Goal: Navigation & Orientation: Find specific page/section

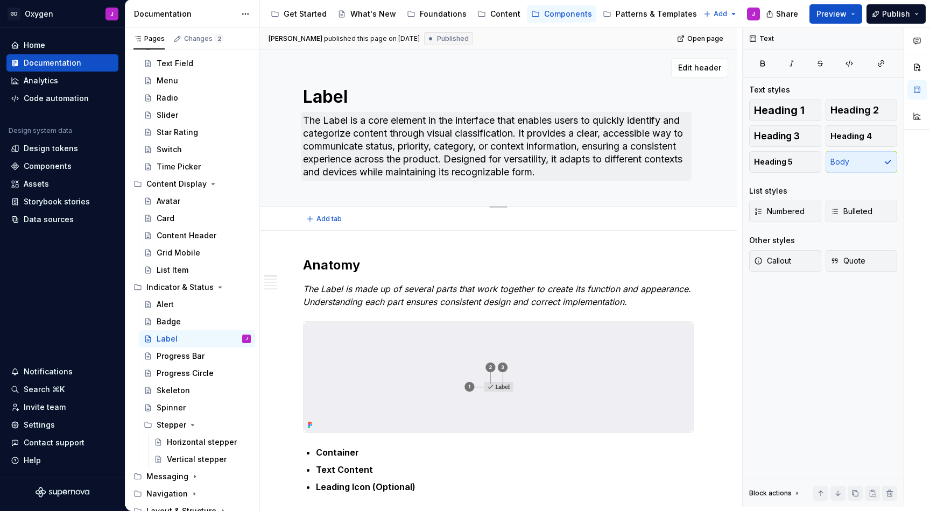
type textarea "*"
click at [49, 150] on div "Design tokens" at bounding box center [51, 148] width 54 height 11
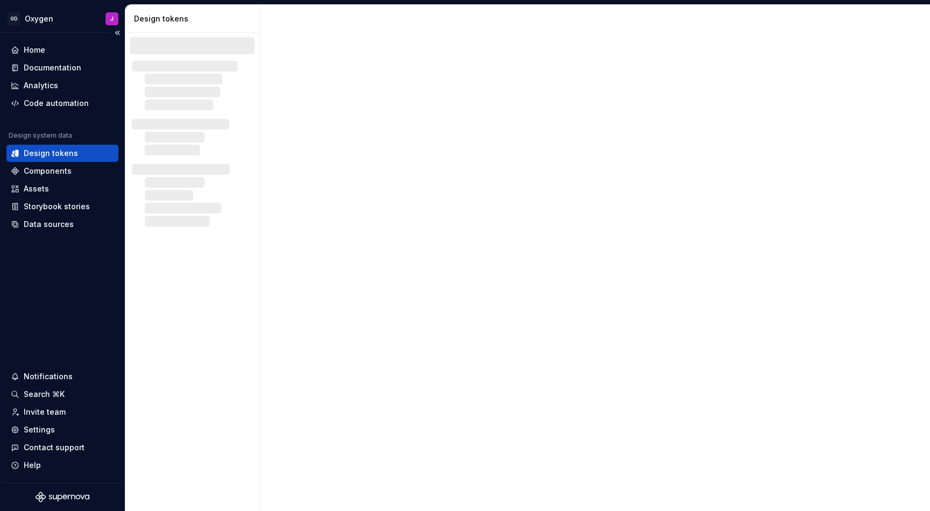
click at [56, 145] on div "Design tokens" at bounding box center [62, 153] width 112 height 17
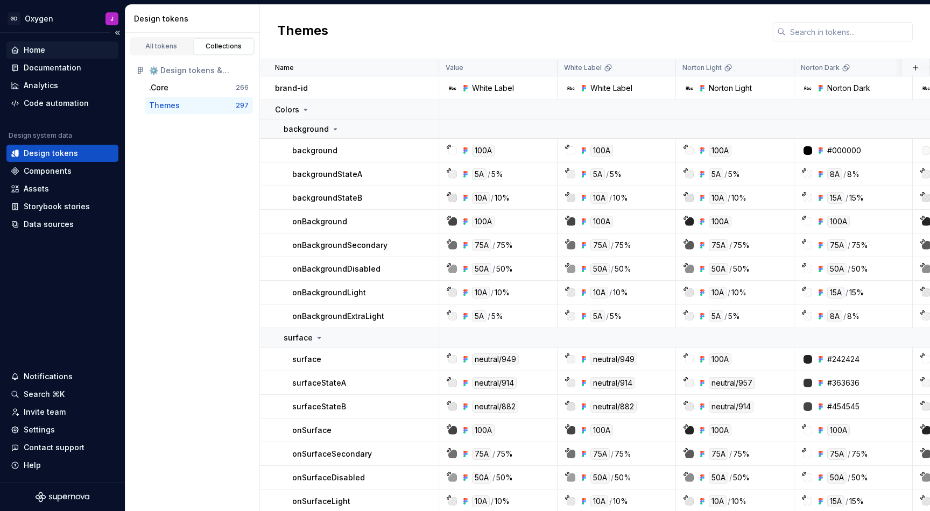
click at [31, 53] on div "Home" at bounding box center [35, 50] width 22 height 11
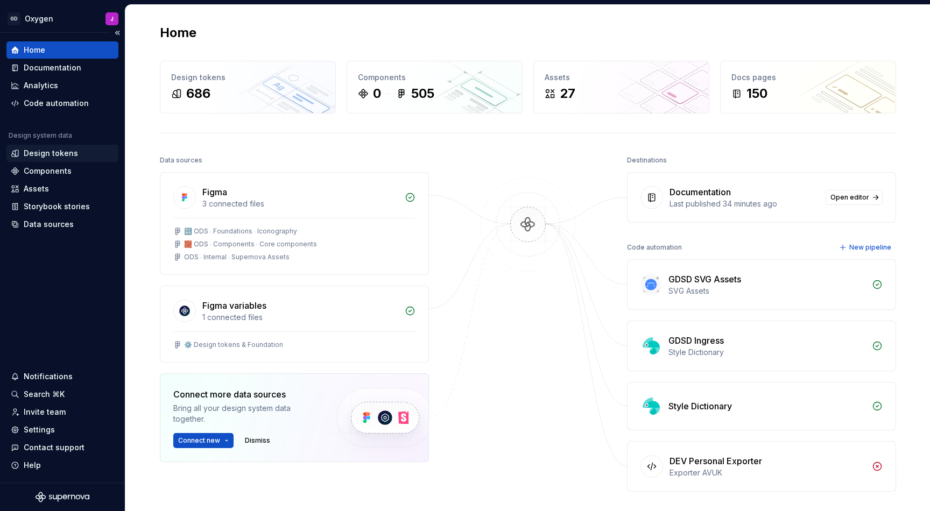
click at [52, 159] on div "Design tokens" at bounding box center [62, 153] width 112 height 17
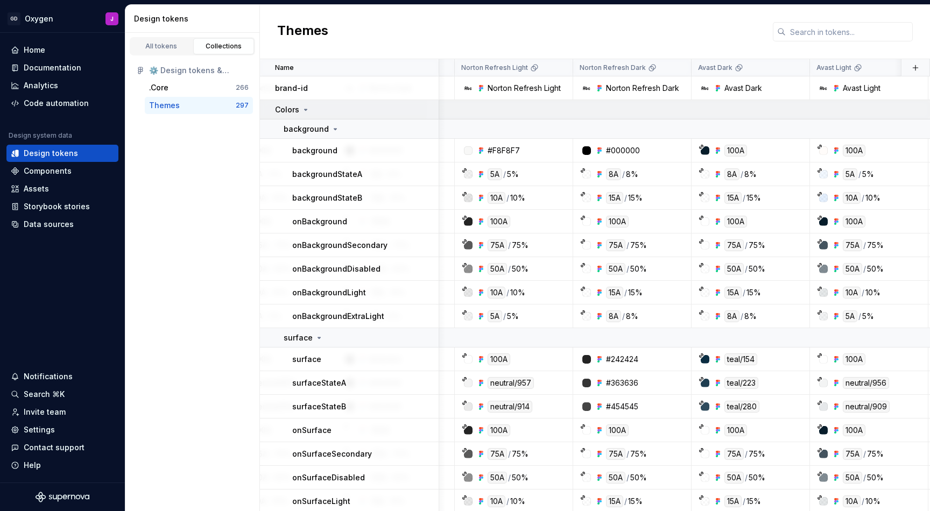
scroll to position [0, 462]
